Goal: Task Accomplishment & Management: Manage account settings

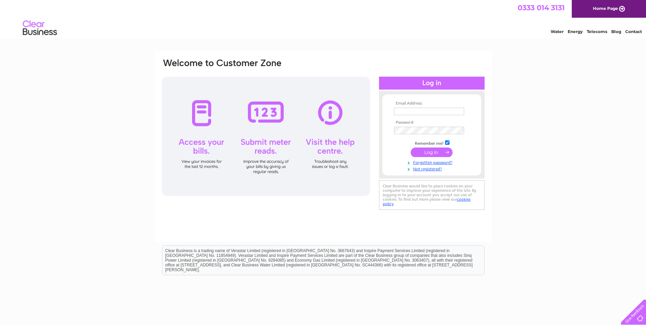
type input "graeme.bell@smithandfrater.co.uk"
click at [444, 153] on input "submit" at bounding box center [432, 152] width 42 height 10
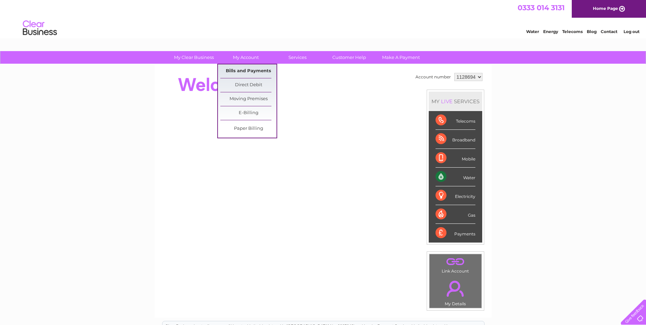
click at [241, 68] on link "Bills and Payments" at bounding box center [248, 71] width 56 height 14
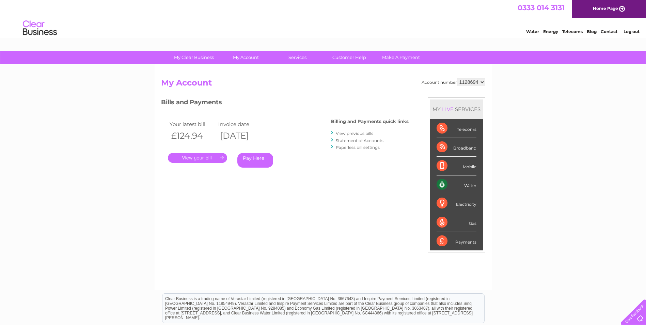
click at [483, 81] on select "1128694" at bounding box center [471, 82] width 28 height 8
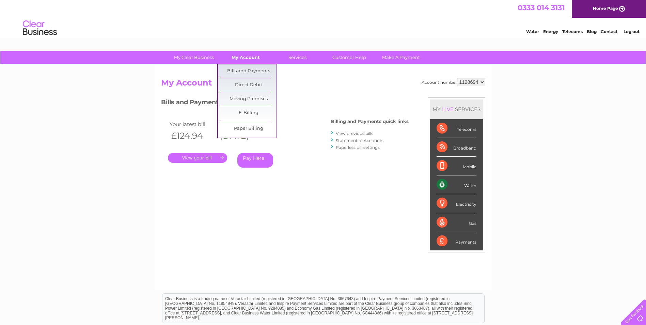
click at [244, 59] on link "My Account" at bounding box center [246, 57] width 56 height 13
click at [251, 113] on link "E-Billing" at bounding box center [248, 113] width 56 height 14
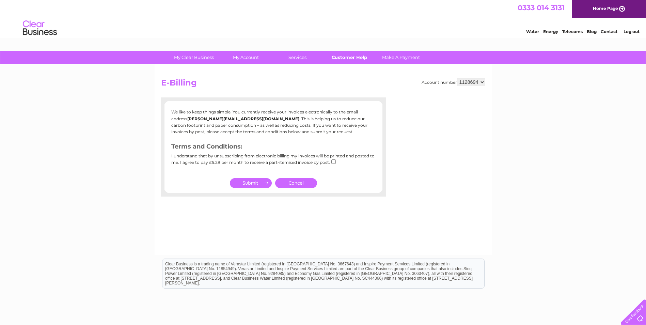
click at [358, 58] on link "Customer Help" at bounding box center [349, 57] width 56 height 13
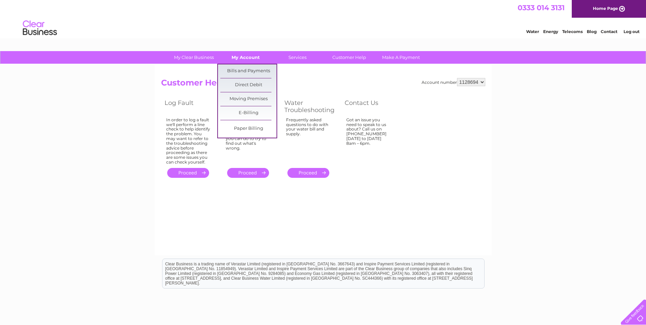
click at [243, 58] on link "My Account" at bounding box center [246, 57] width 56 height 13
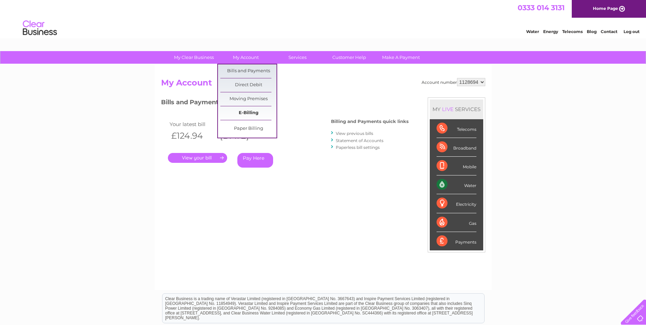
click at [247, 109] on link "E-Billing" at bounding box center [248, 113] width 56 height 14
click at [247, 112] on link "E-Billing" at bounding box center [248, 113] width 56 height 14
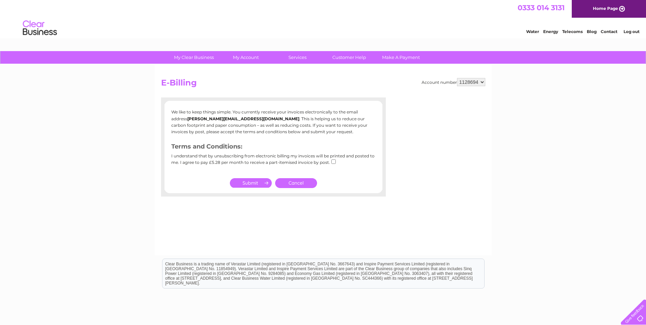
click at [306, 184] on link "Cancel" at bounding box center [296, 183] width 42 height 10
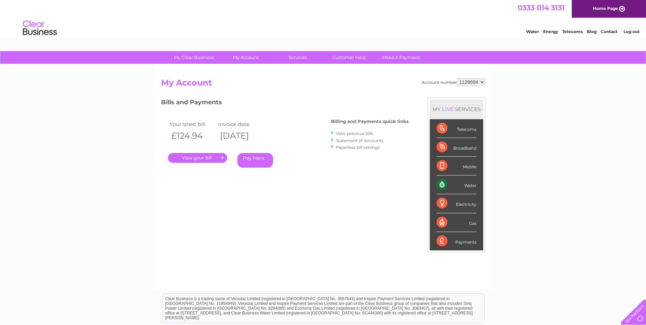
click at [608, 31] on link "Contact" at bounding box center [609, 31] width 17 height 5
